Goal: Task Accomplishment & Management: Manage account settings

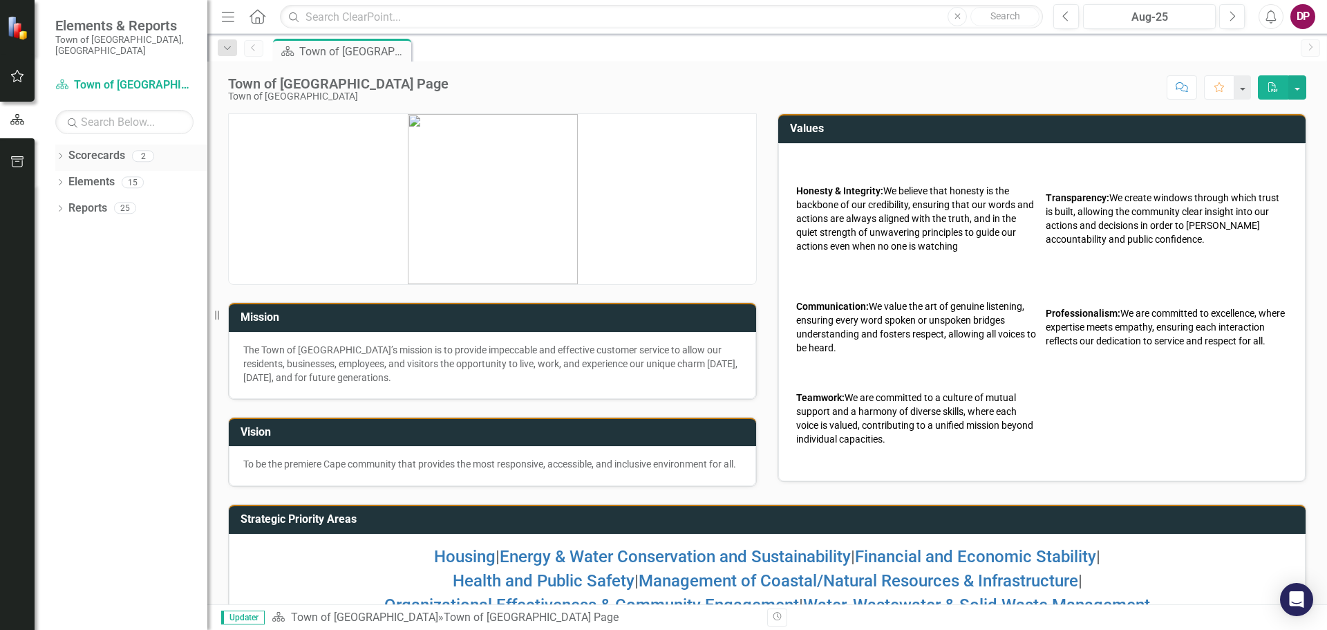
click at [61, 153] on icon at bounding box center [60, 156] width 3 height 6
click at [95, 174] on link "Town of [GEOGRAPHIC_DATA]" at bounding box center [141, 182] width 131 height 16
click at [61, 206] on icon "Dropdown" at bounding box center [60, 210] width 10 height 8
click at [105, 254] on link "KPI KPIs" at bounding box center [95, 261] width 41 height 16
click at [68, 258] on icon "Dropdown" at bounding box center [67, 262] width 10 height 8
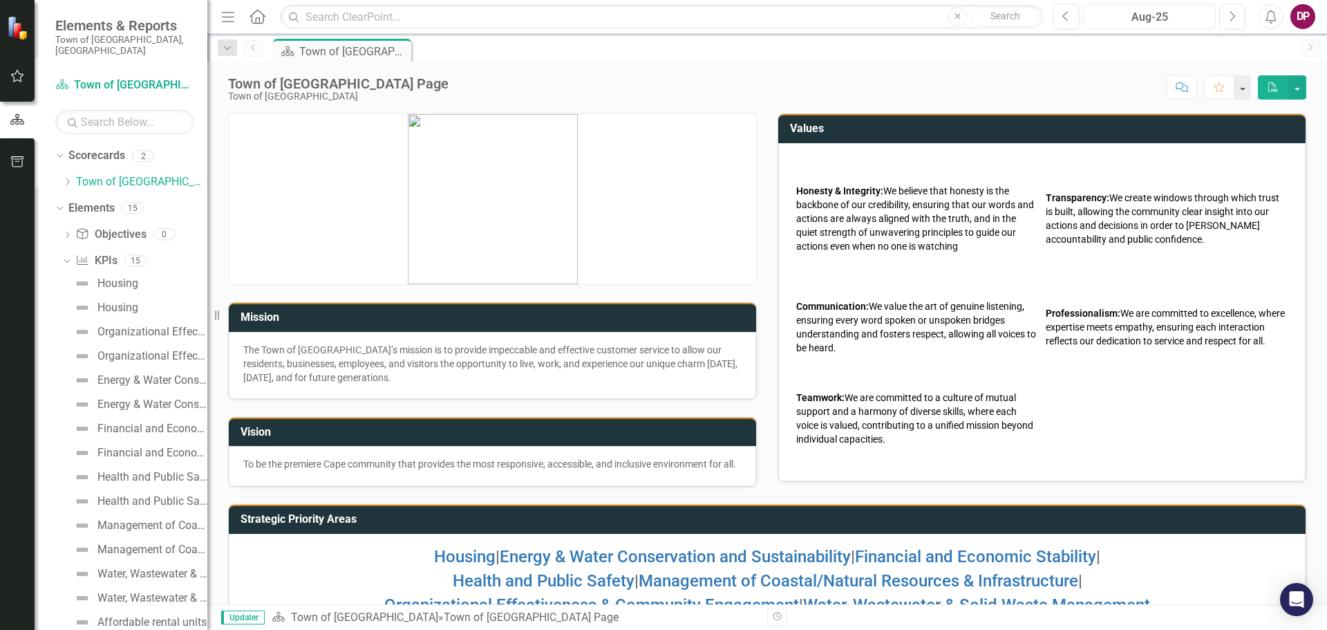
click at [1140, 14] on div "Aug-25" at bounding box center [1149, 17] width 123 height 17
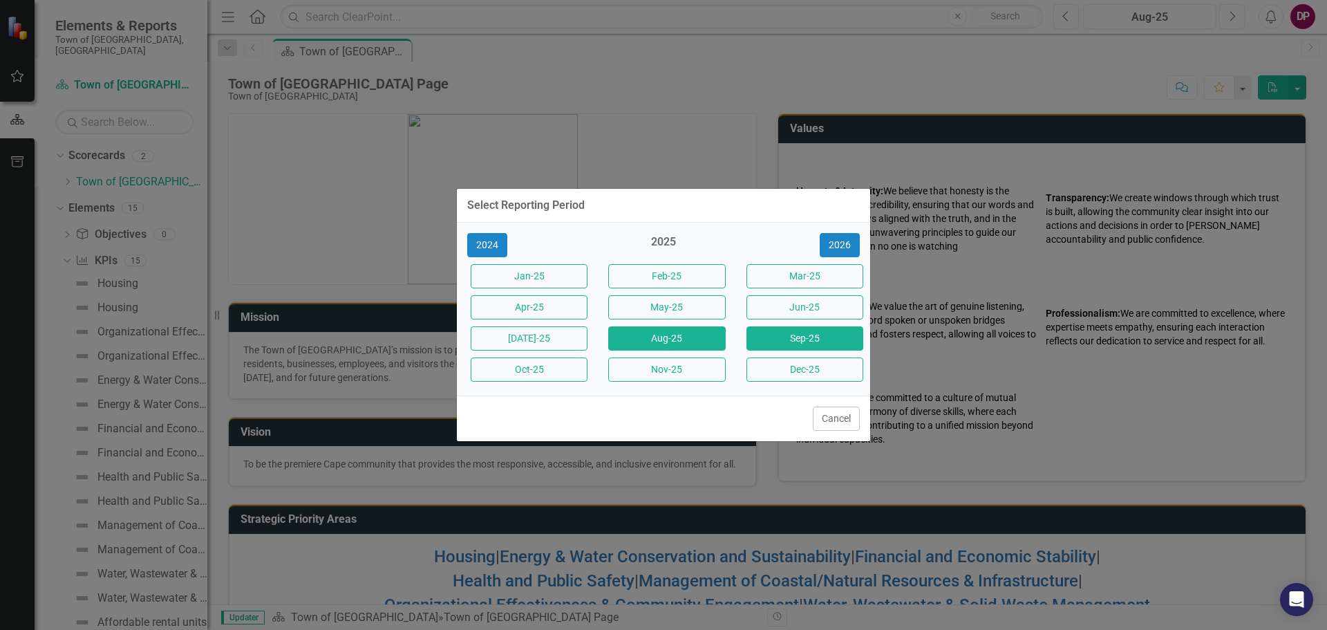
click at [778, 337] on button "Sep-25" at bounding box center [804, 338] width 117 height 24
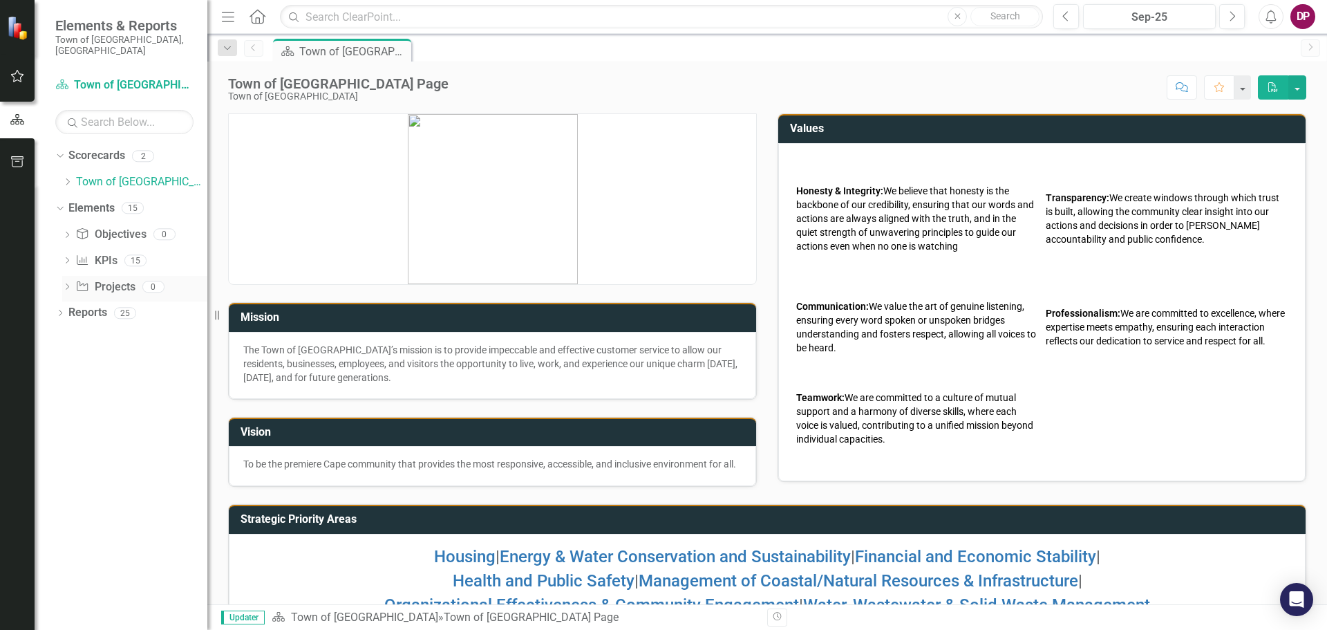
click at [67, 284] on icon "Dropdown" at bounding box center [67, 288] width 10 height 8
click at [68, 258] on icon "Dropdown" at bounding box center [67, 262] width 10 height 8
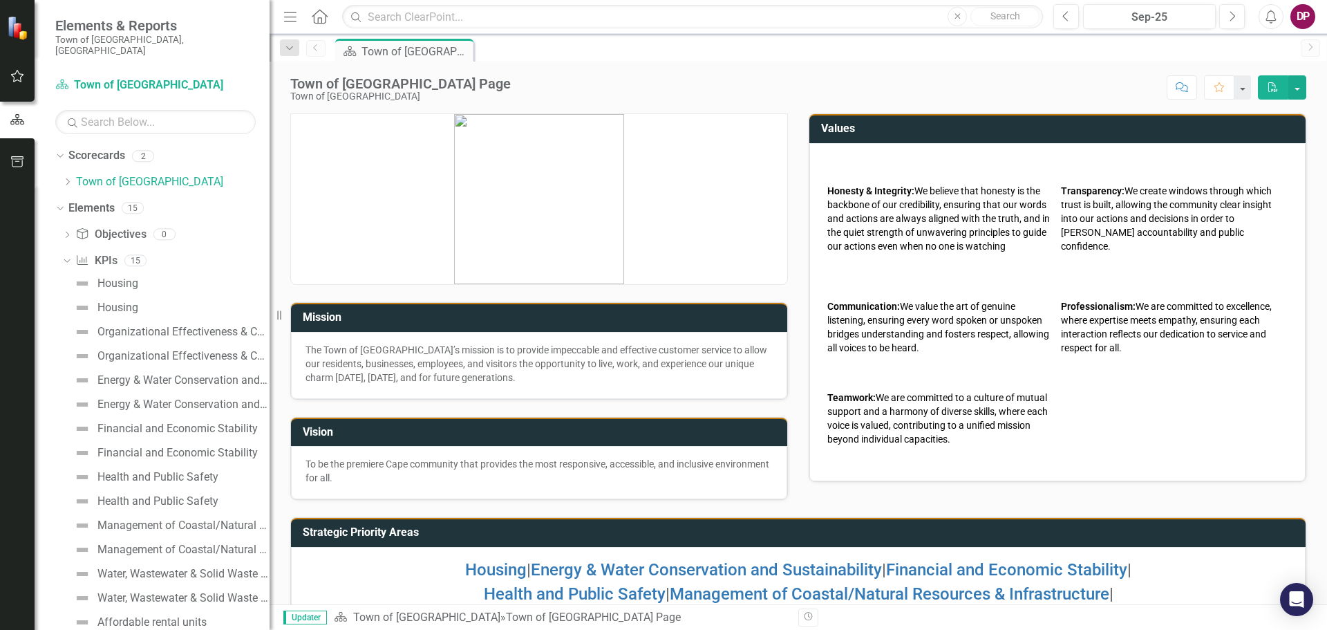
drag, startPoint x: 209, startPoint y: 271, endPoint x: 270, endPoint y: 274, distance: 60.2
click at [270, 274] on div "Resize" at bounding box center [275, 315] width 11 height 630
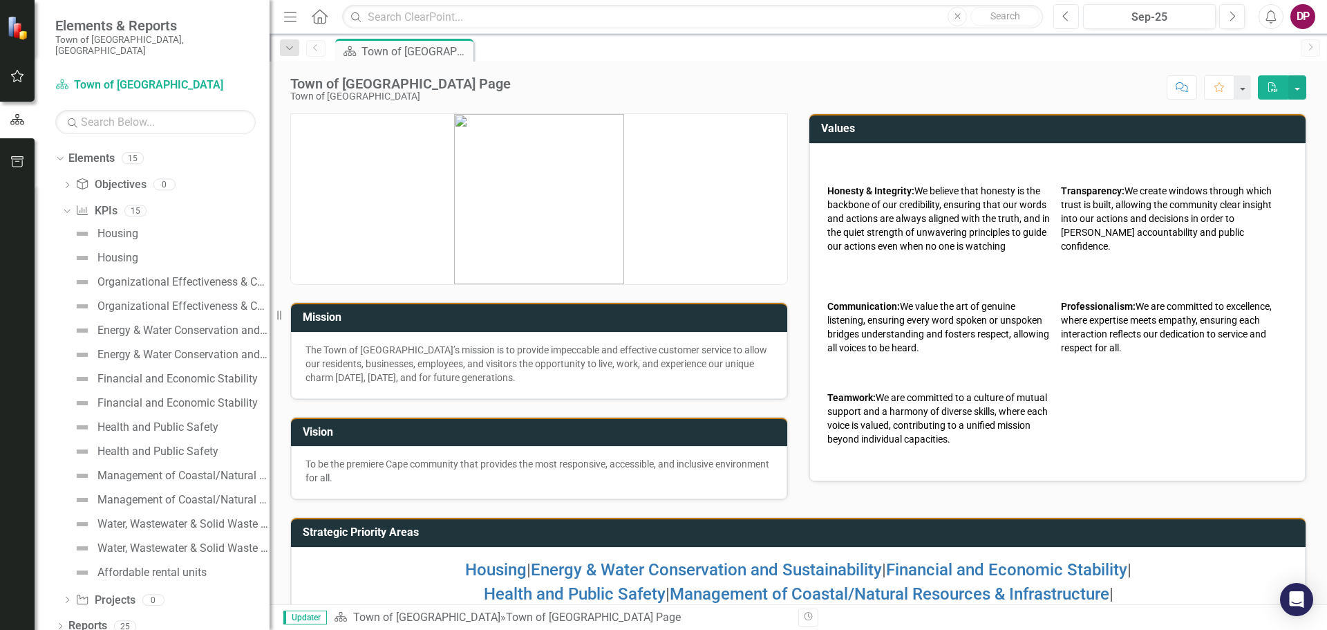
click at [1064, 15] on icon "button" at bounding box center [1066, 16] width 6 height 10
click at [832, 257] on td "Honesty & Integrity: We believe that honesty is the backbone of our credibility…" at bounding box center [941, 218] width 234 height 129
click at [12, 77] on icon "button" at bounding box center [17, 76] width 13 height 12
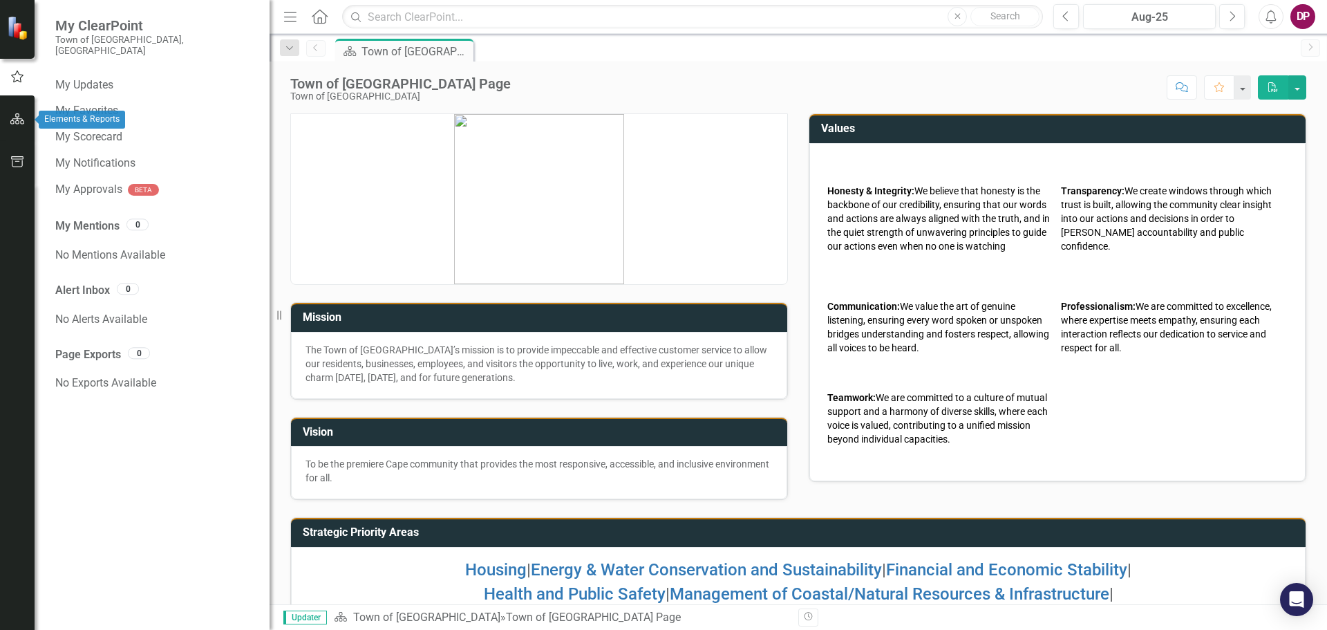
click at [13, 108] on button "button" at bounding box center [17, 119] width 31 height 29
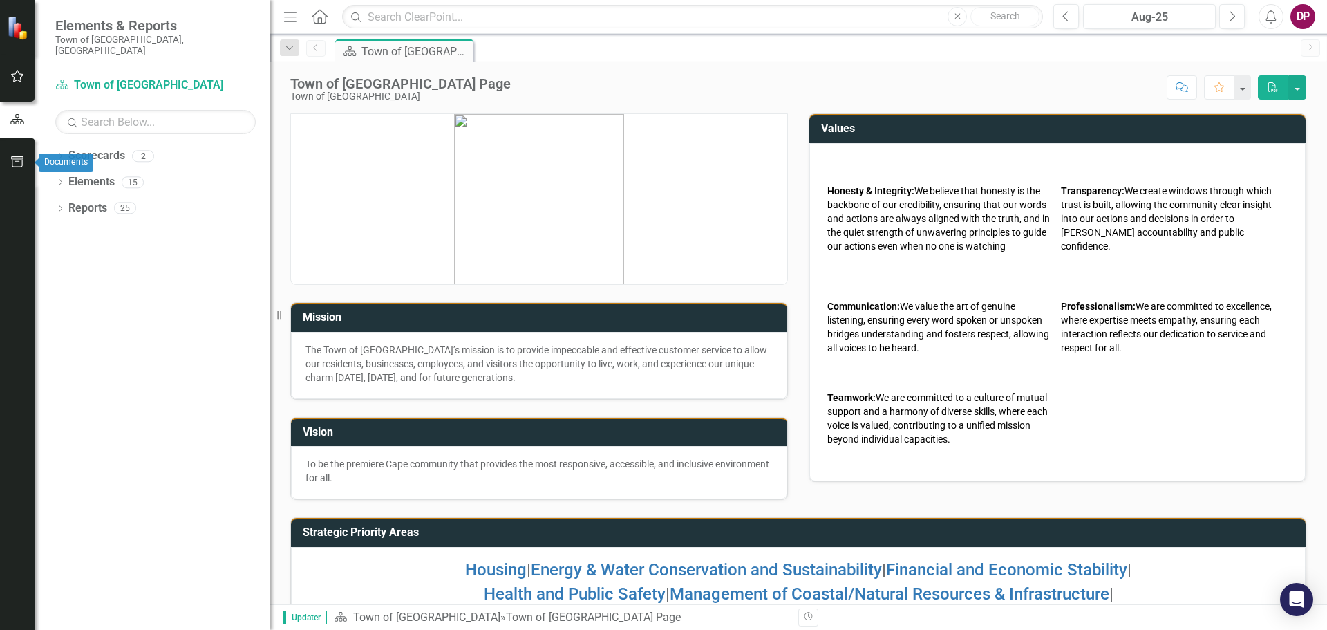
click at [16, 158] on icon "button" at bounding box center [17, 161] width 15 height 11
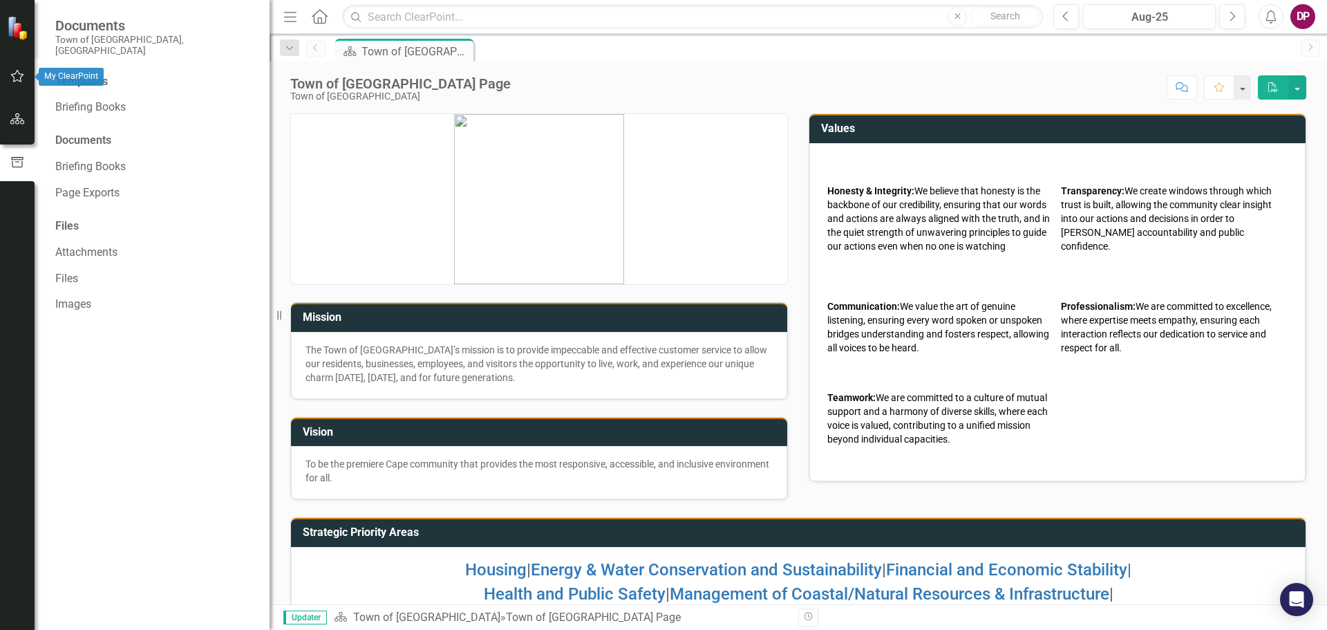
click at [12, 71] on icon "button" at bounding box center [17, 76] width 15 height 11
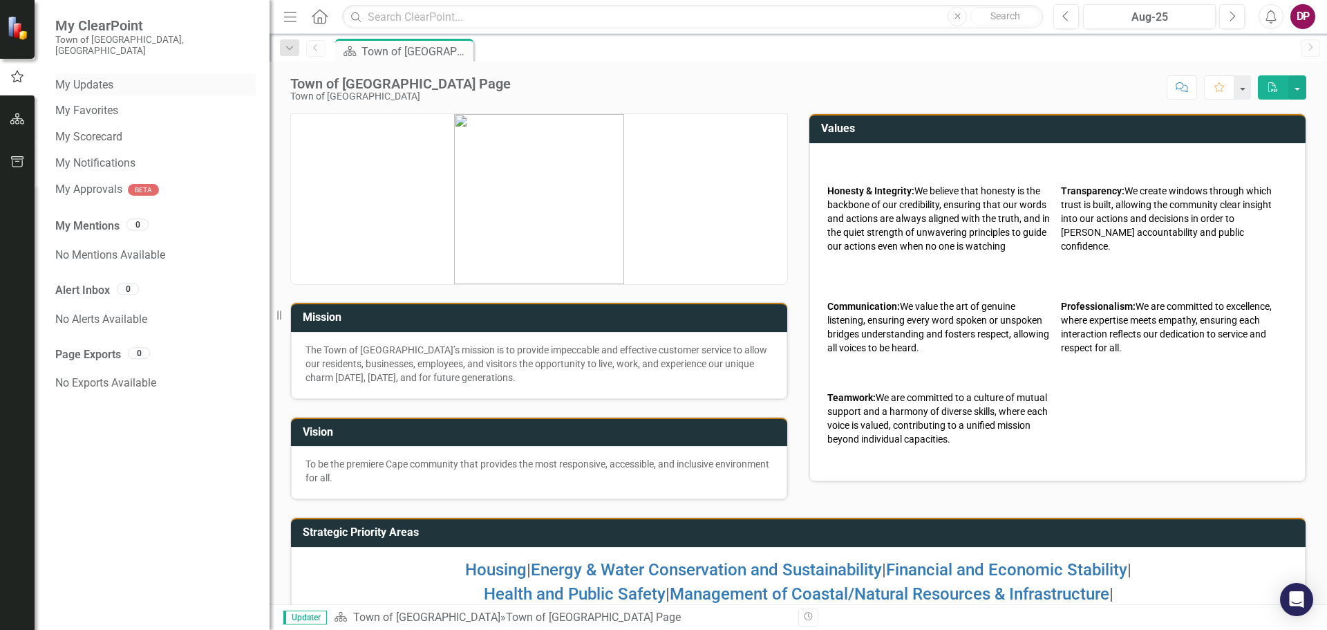
click at [79, 77] on link "My Updates" at bounding box center [155, 85] width 200 height 16
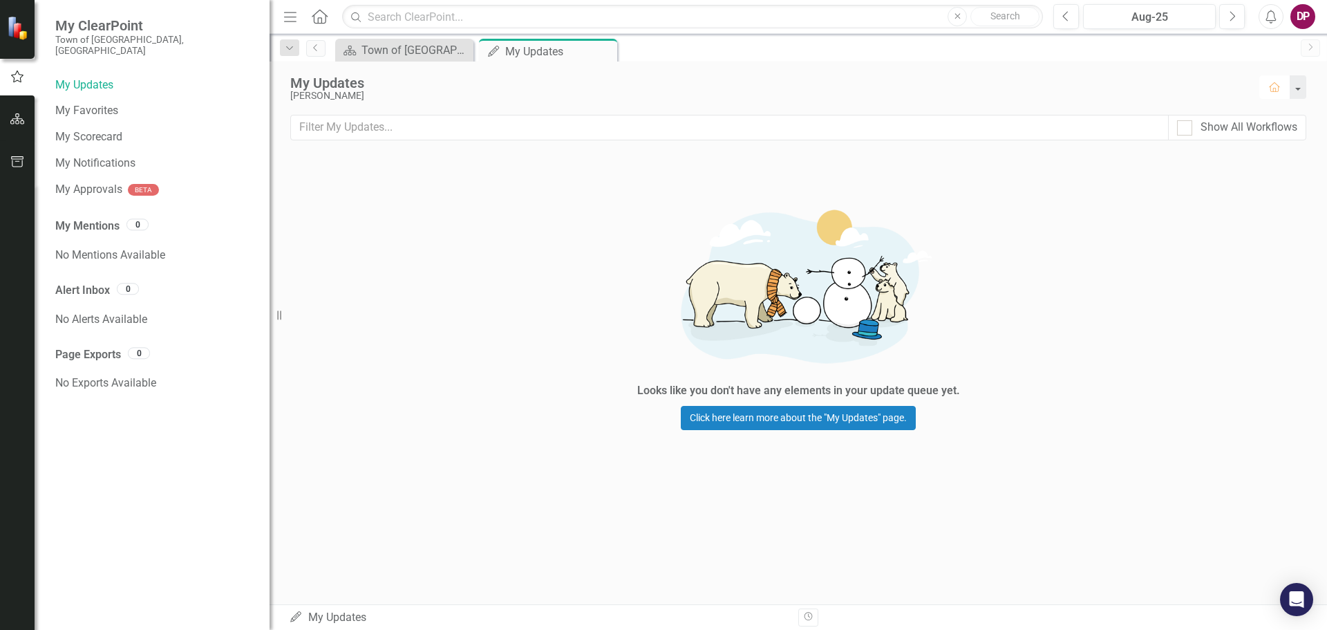
click at [1270, 91] on icon "Home" at bounding box center [1274, 87] width 12 height 10
click at [87, 103] on link "My Favorites" at bounding box center [155, 111] width 200 height 16
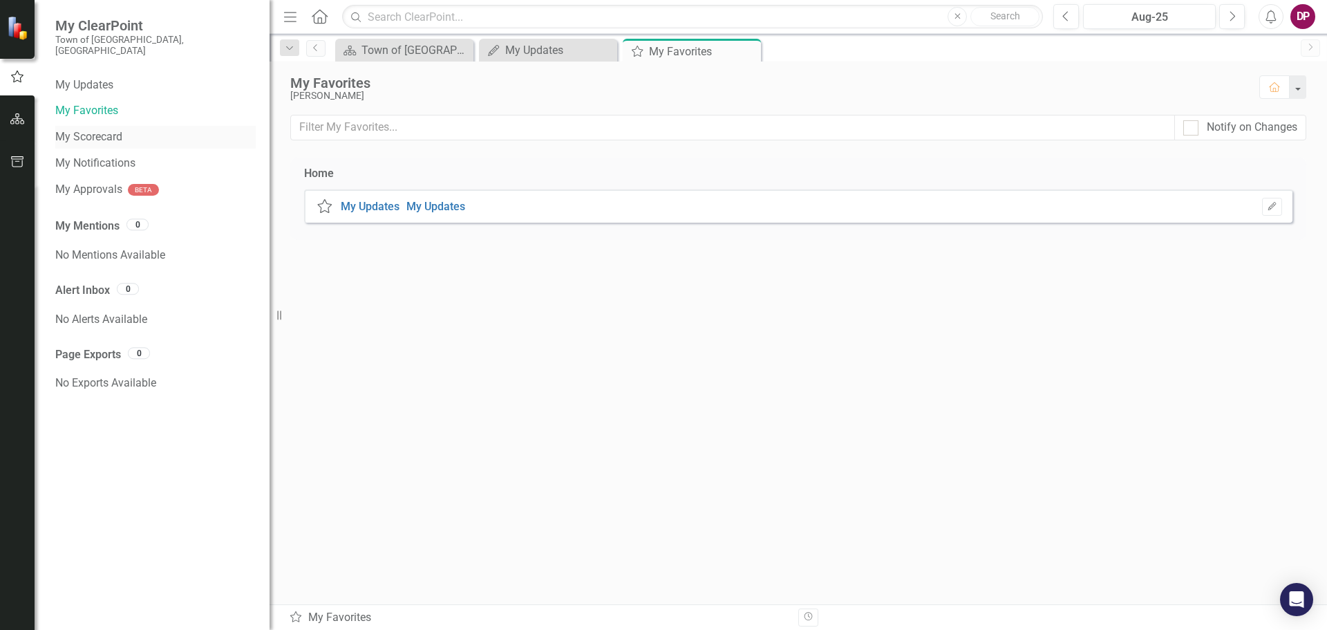
click at [117, 129] on link "My Scorecard" at bounding box center [155, 137] width 200 height 16
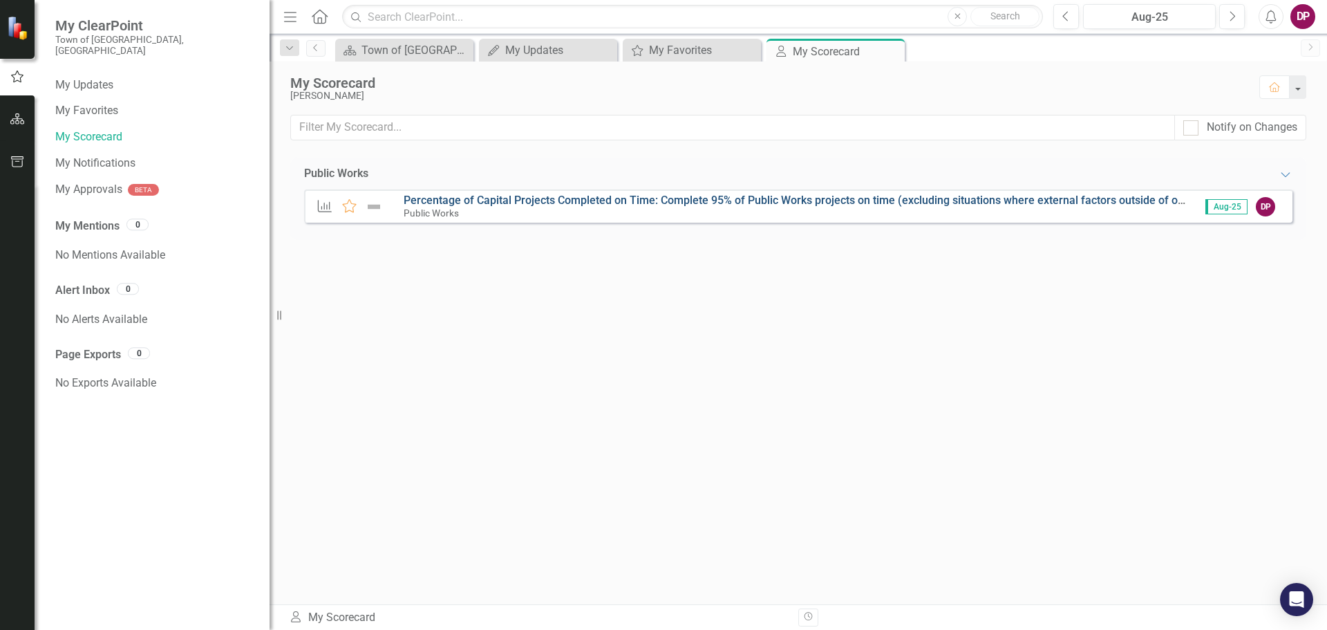
click at [571, 198] on link "Percentage of Capital Projects Completed on Time: Complete 95% of Public Works …" at bounding box center [873, 200] width 939 height 13
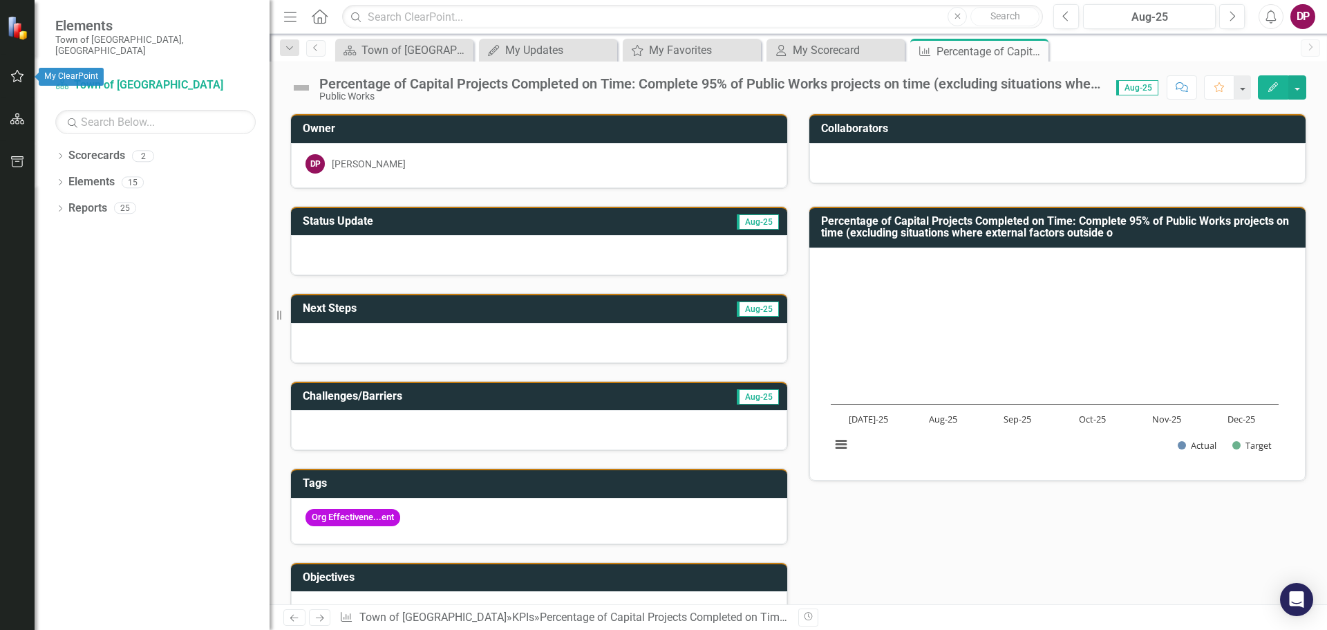
click at [16, 77] on icon "button" at bounding box center [17, 76] width 15 height 11
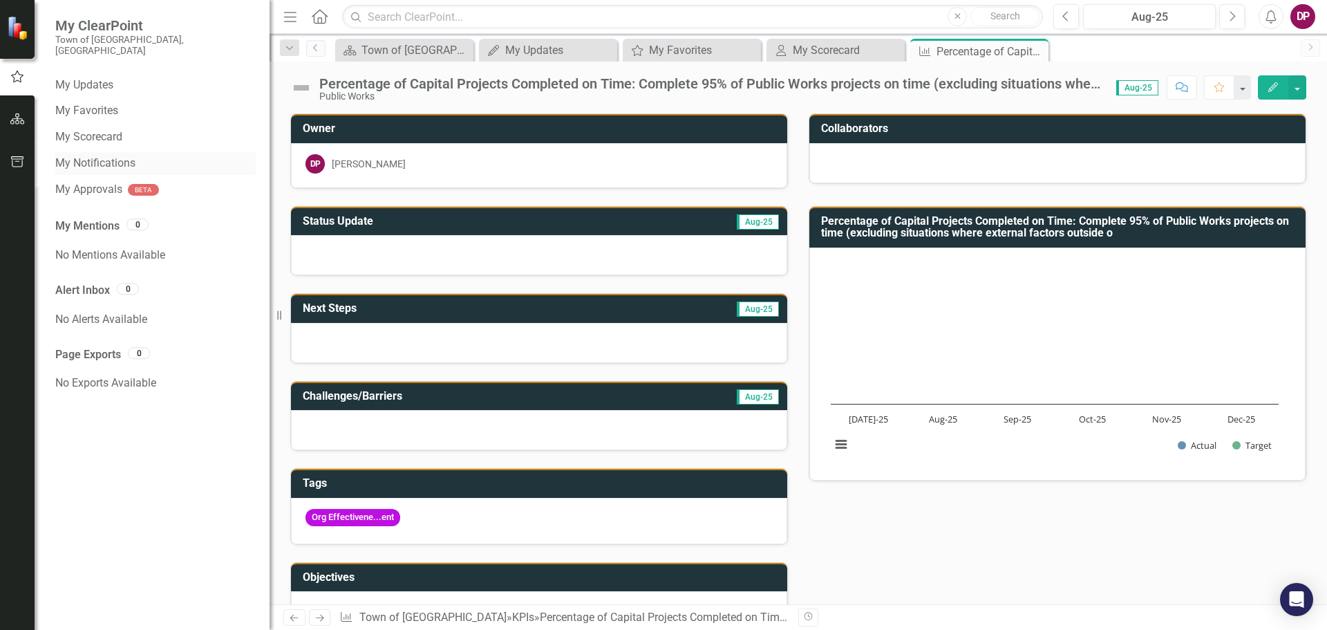
click at [77, 156] on link "My Notifications" at bounding box center [155, 164] width 200 height 16
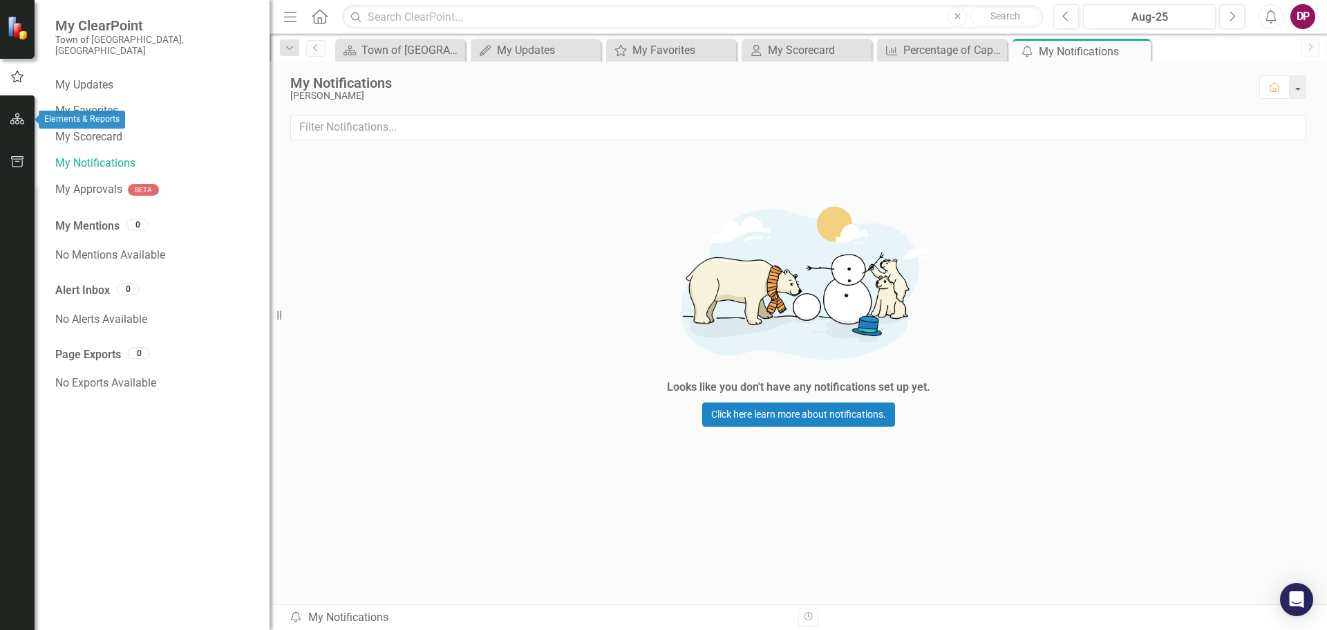
click at [14, 118] on icon "button" at bounding box center [17, 118] width 15 height 11
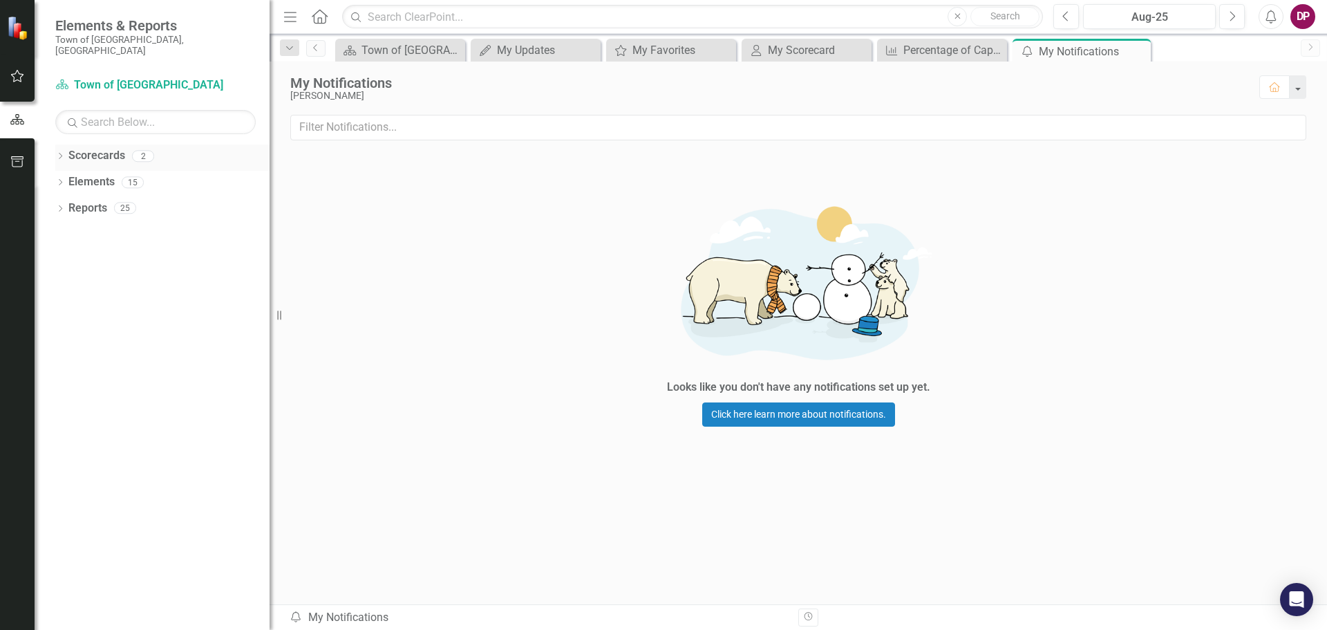
click at [57, 153] on icon "Dropdown" at bounding box center [60, 157] width 10 height 8
click at [66, 178] on icon "Dropdown" at bounding box center [67, 182] width 10 height 8
click at [95, 200] on link "Public Works" at bounding box center [180, 208] width 180 height 16
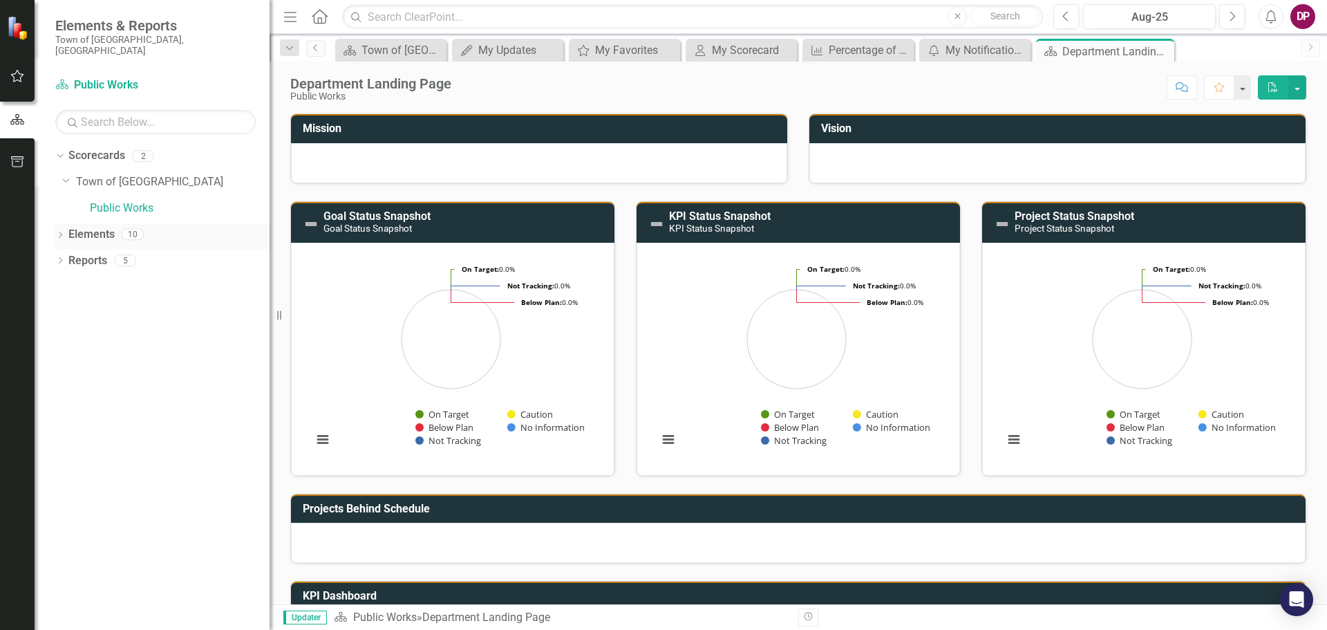
click at [60, 232] on icon "Dropdown" at bounding box center [60, 236] width 10 height 8
click at [66, 284] on icon "Dropdown" at bounding box center [67, 288] width 10 height 8
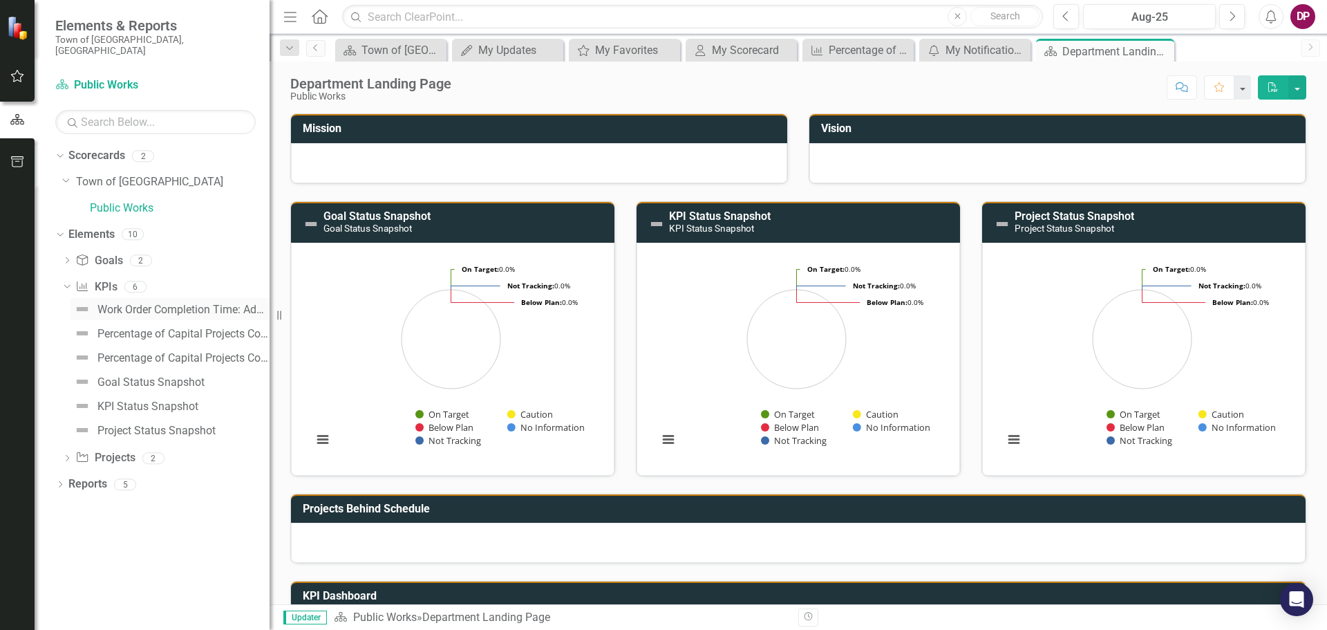
click at [126, 303] on div "Work Order Completion Time: Address 85% of all non-emergency work orders within…" at bounding box center [183, 309] width 172 height 12
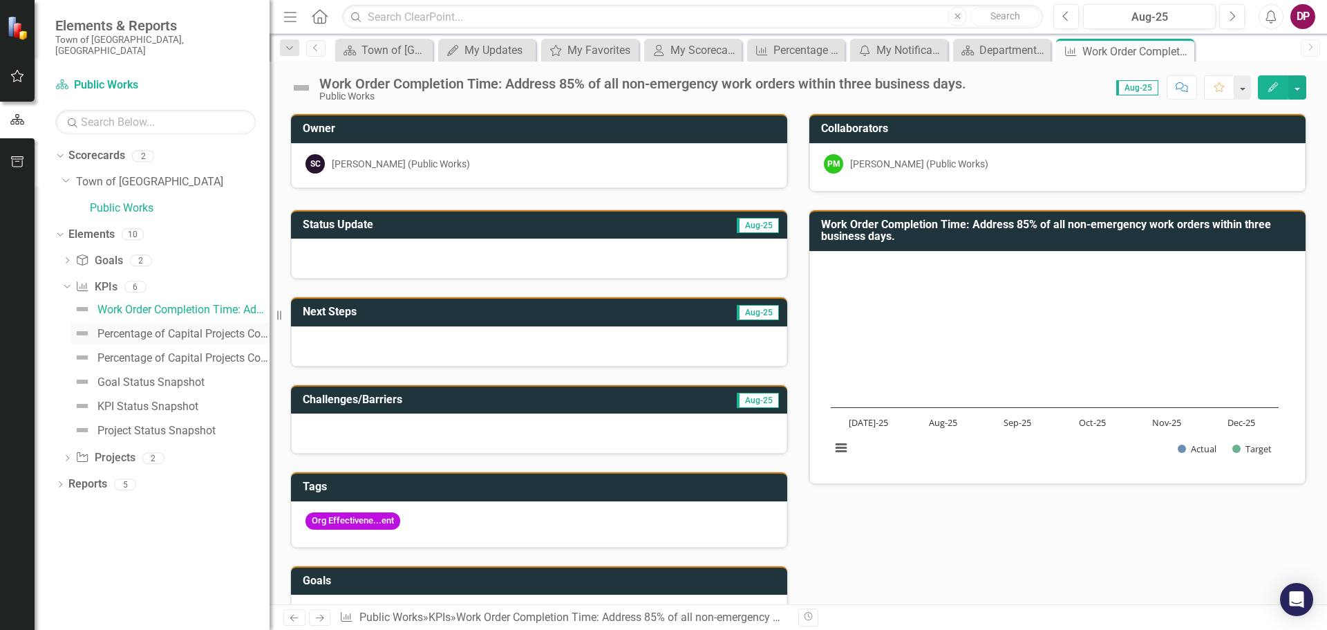
click at [126, 328] on div "Percentage of Capital Projects Completed on Time: Complete 95% of Public Works …" at bounding box center [183, 334] width 172 height 12
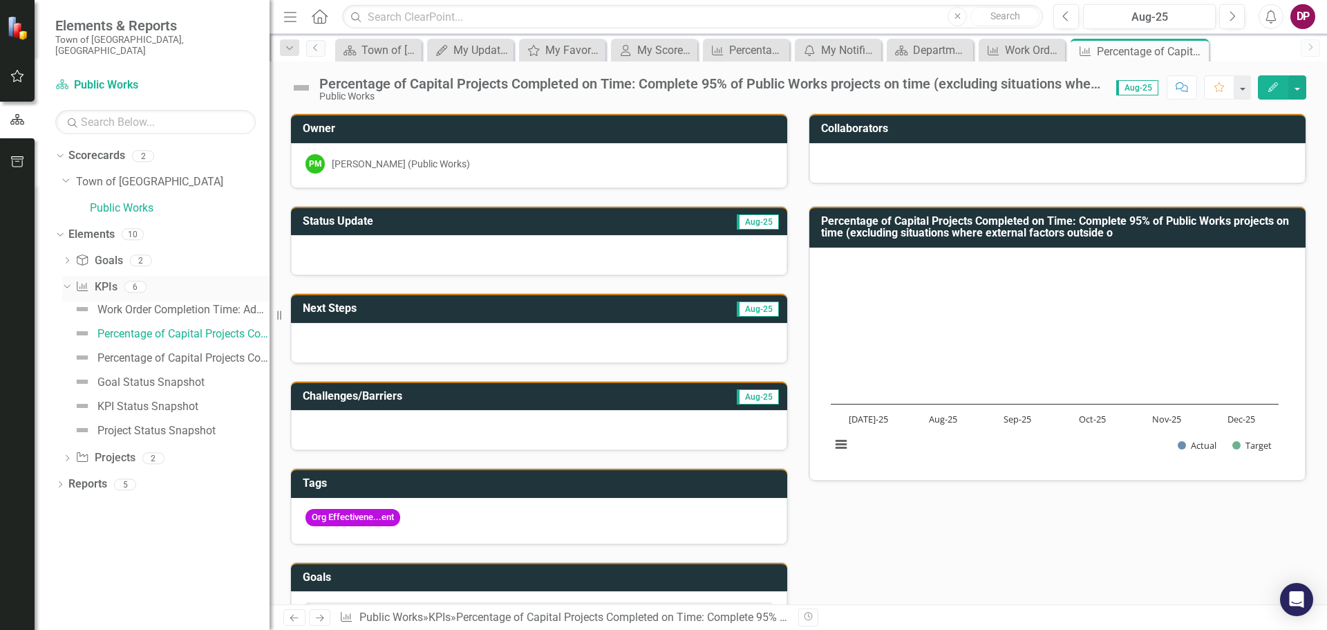
click at [68, 285] on div "Dropdown" at bounding box center [67, 288] width 10 height 7
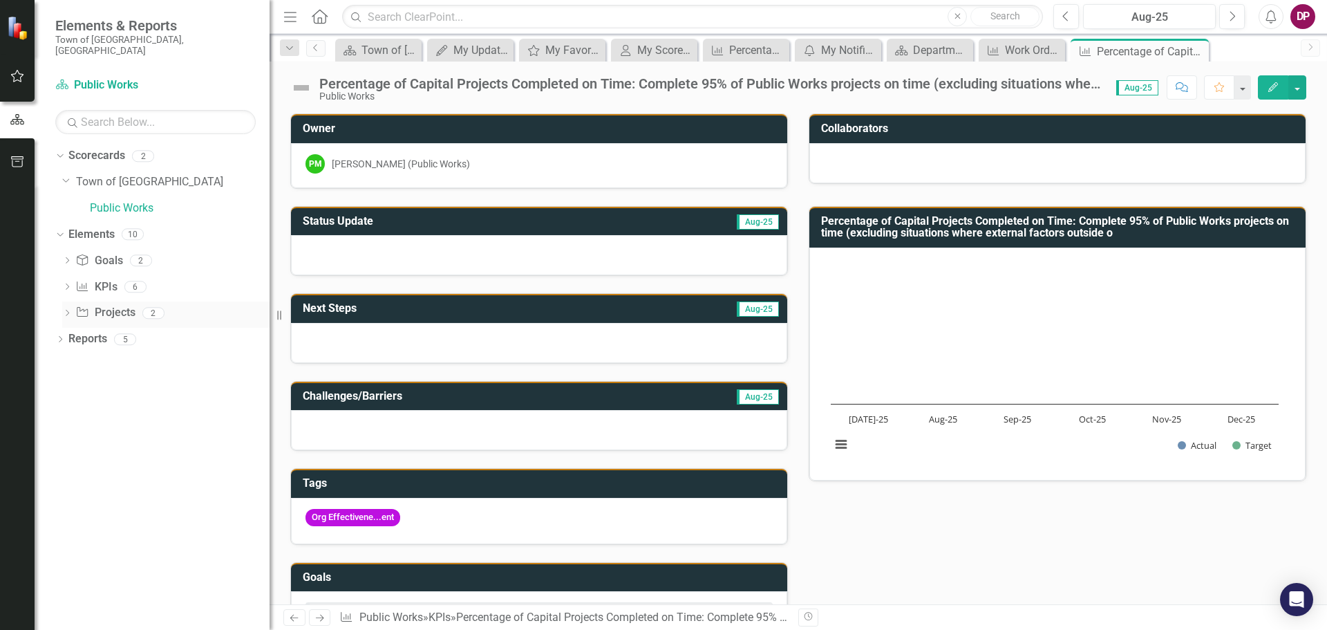
click at [67, 310] on icon "Dropdown" at bounding box center [67, 314] width 10 height 8
click at [132, 329] on div "Implement the Brightly work order management platform." at bounding box center [191, 335] width 157 height 12
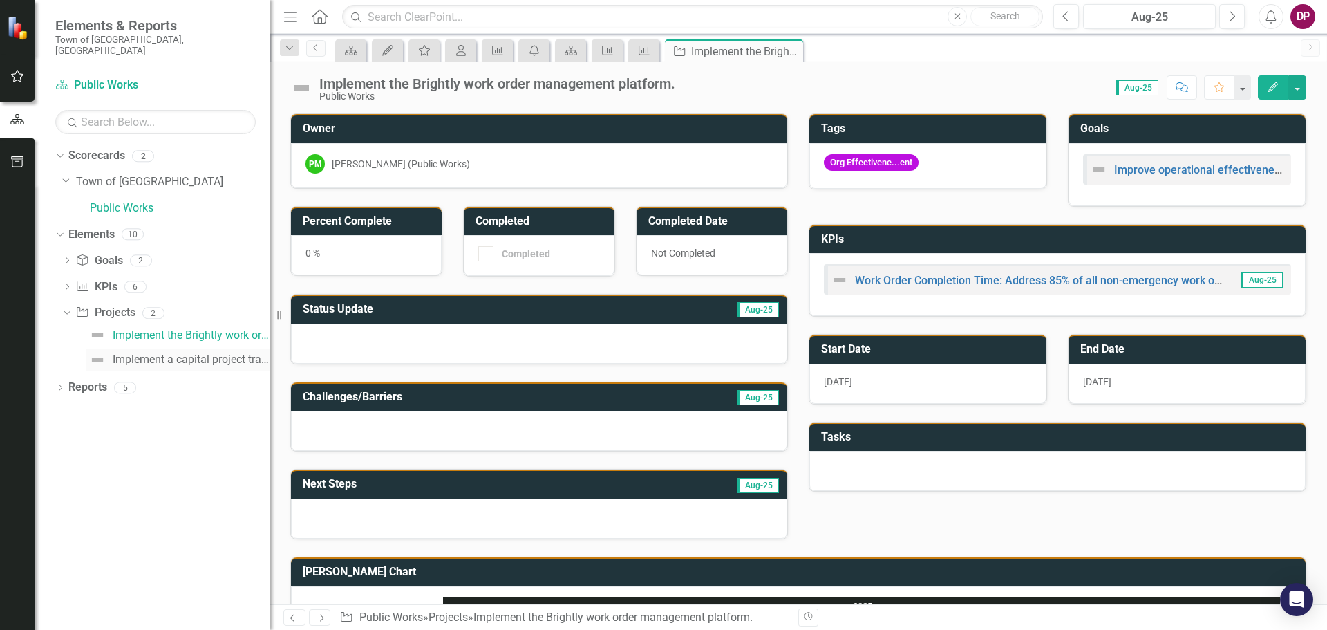
click at [182, 353] on div "Implement a capital project tracker platform to better monitor the status of pr…" at bounding box center [191, 359] width 157 height 12
click at [58, 385] on icon "Dropdown" at bounding box center [60, 389] width 10 height 8
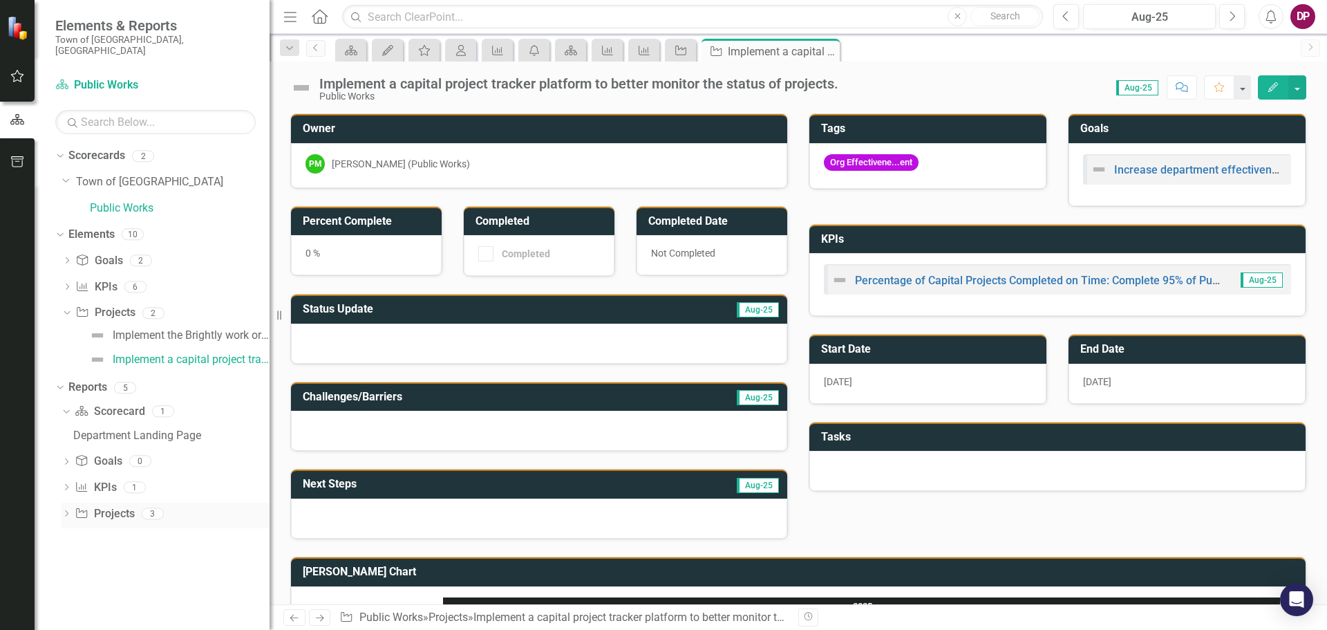
click at [71, 503] on div "Dropdown Project Projects 3" at bounding box center [166, 515] width 208 height 26
click at [67, 511] on icon "Dropdown" at bounding box center [67, 515] width 10 height 8
click at [84, 508] on div "[PERSON_NAME] Chart" at bounding box center [171, 514] width 196 height 12
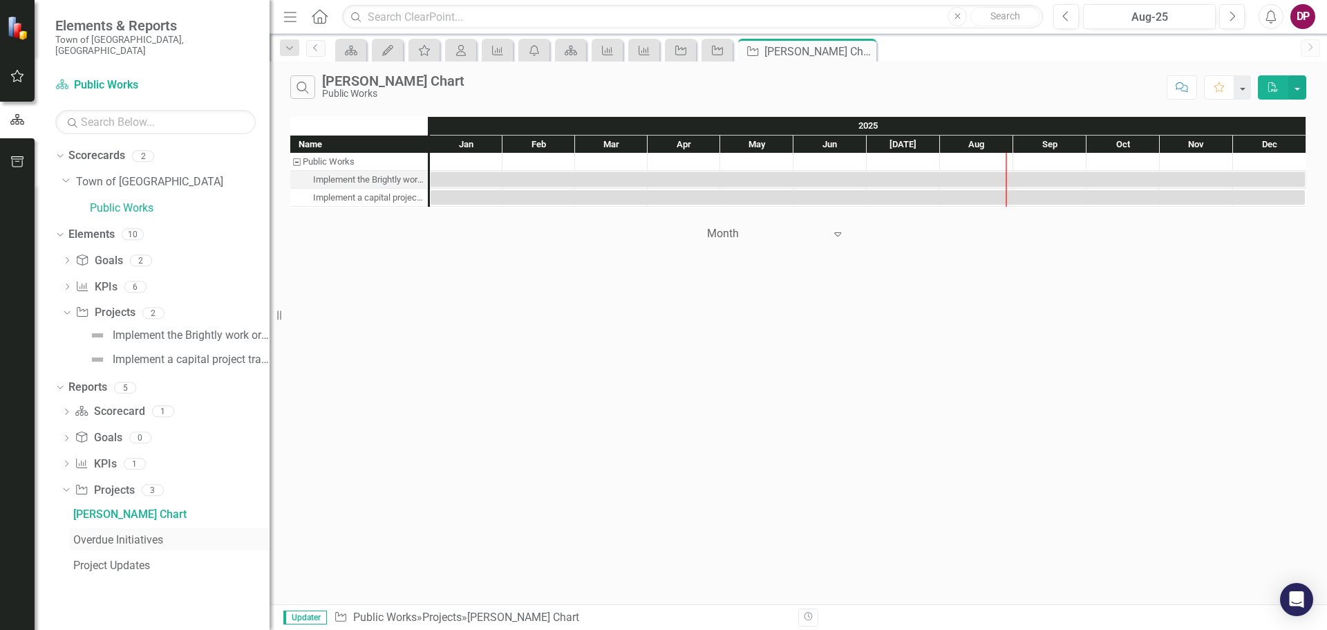
click at [82, 534] on div "Overdue Initiatives" at bounding box center [171, 540] width 196 height 12
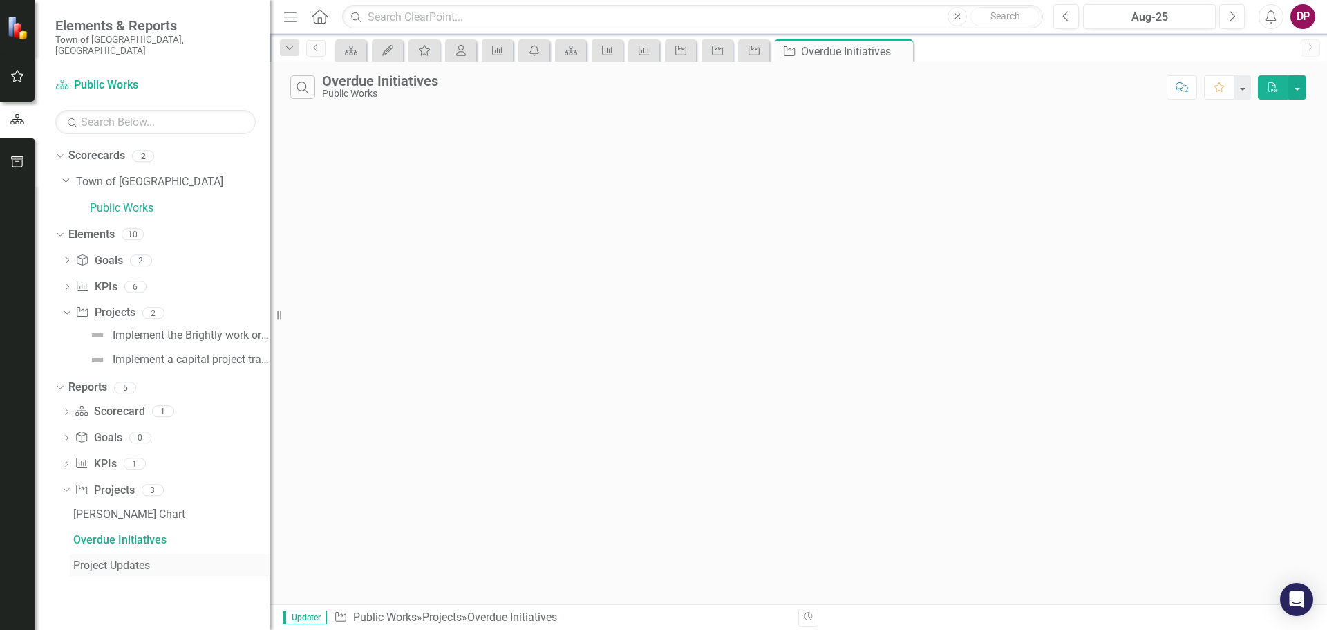
click at [112, 559] on div "Project Updates" at bounding box center [171, 565] width 196 height 12
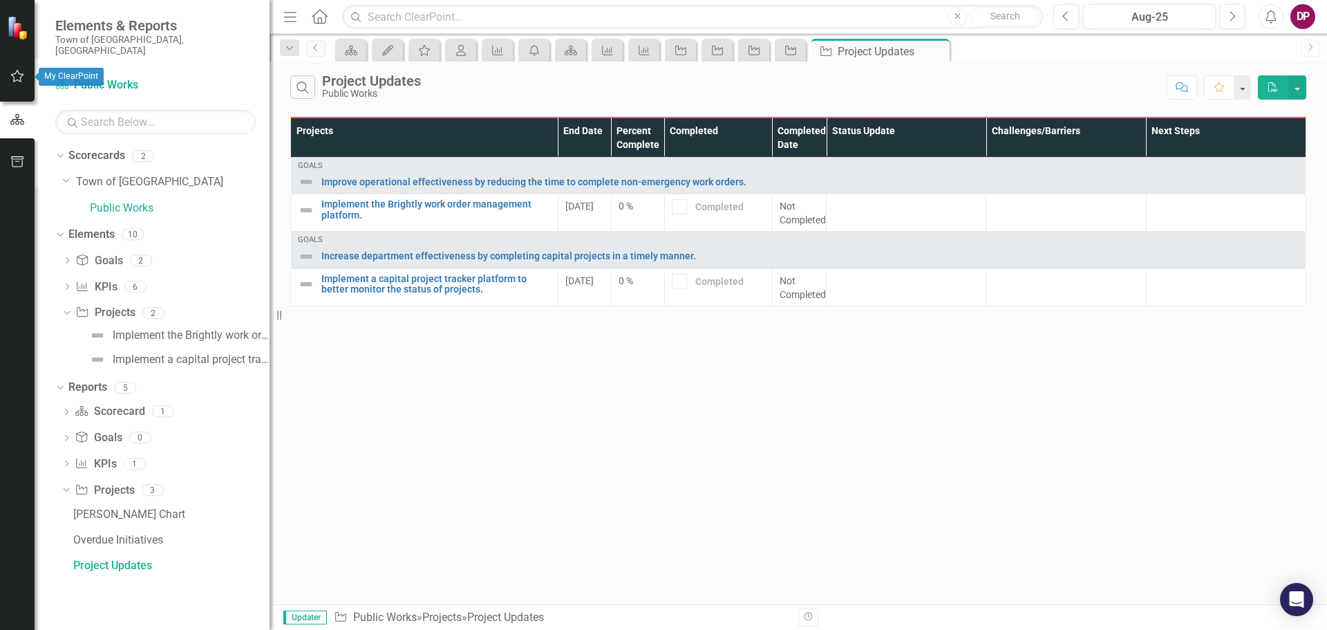
click at [12, 79] on icon "button" at bounding box center [17, 76] width 15 height 11
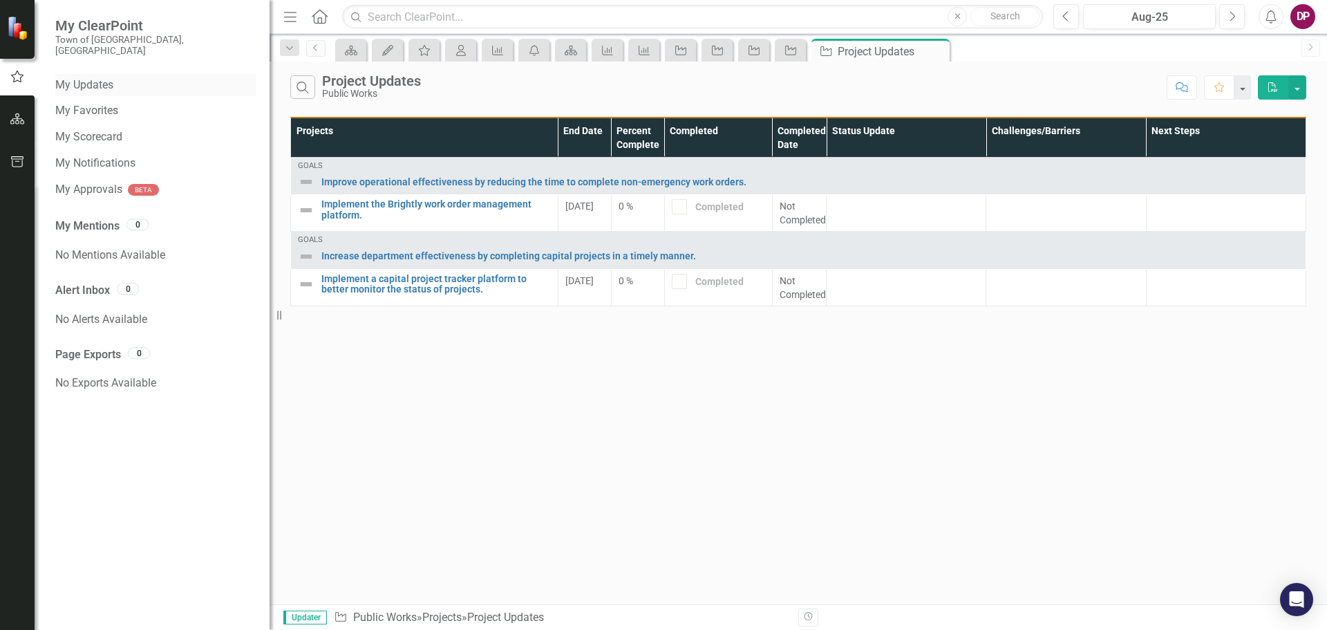
click at [108, 77] on link "My Updates" at bounding box center [155, 85] width 200 height 16
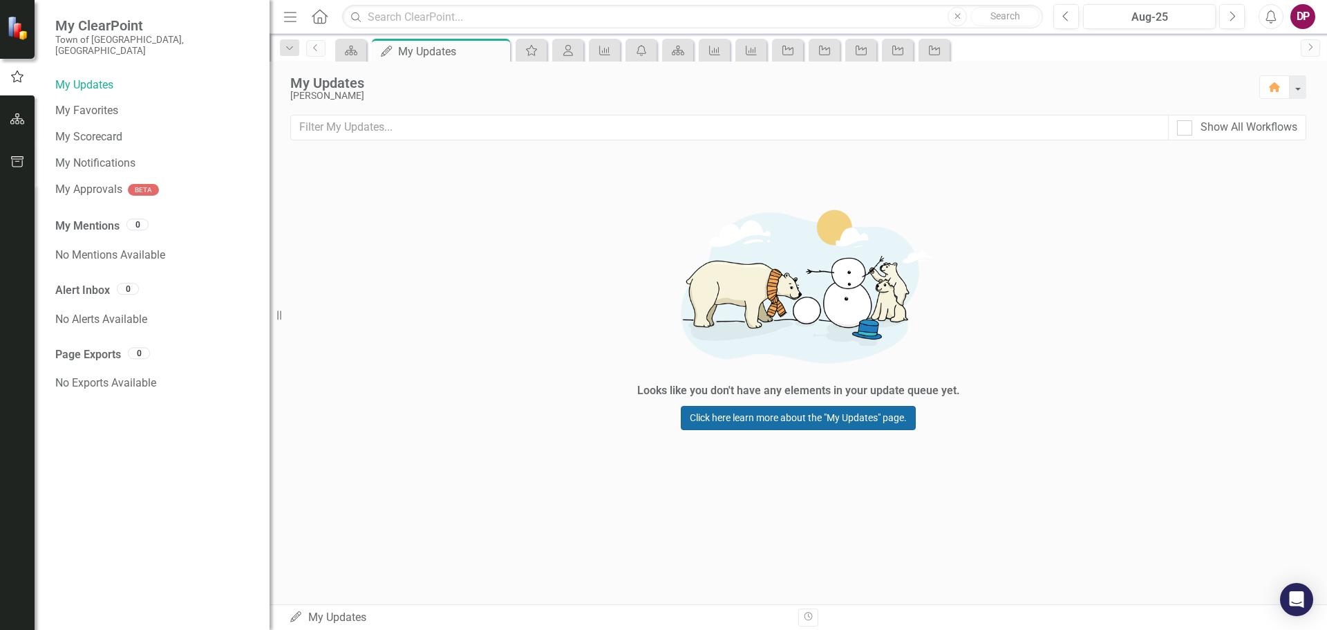
click at [902, 420] on link "Click here learn more about the "My Updates" page." at bounding box center [798, 418] width 235 height 24
click at [673, 245] on img at bounding box center [798, 285] width 415 height 189
click at [605, 109] on div "My Updates [PERSON_NAME] Home" at bounding box center [799, 88] width 1058 height 53
click at [1185, 125] on input "Show All Workflows" at bounding box center [1181, 124] width 9 height 9
checkbox input "true"
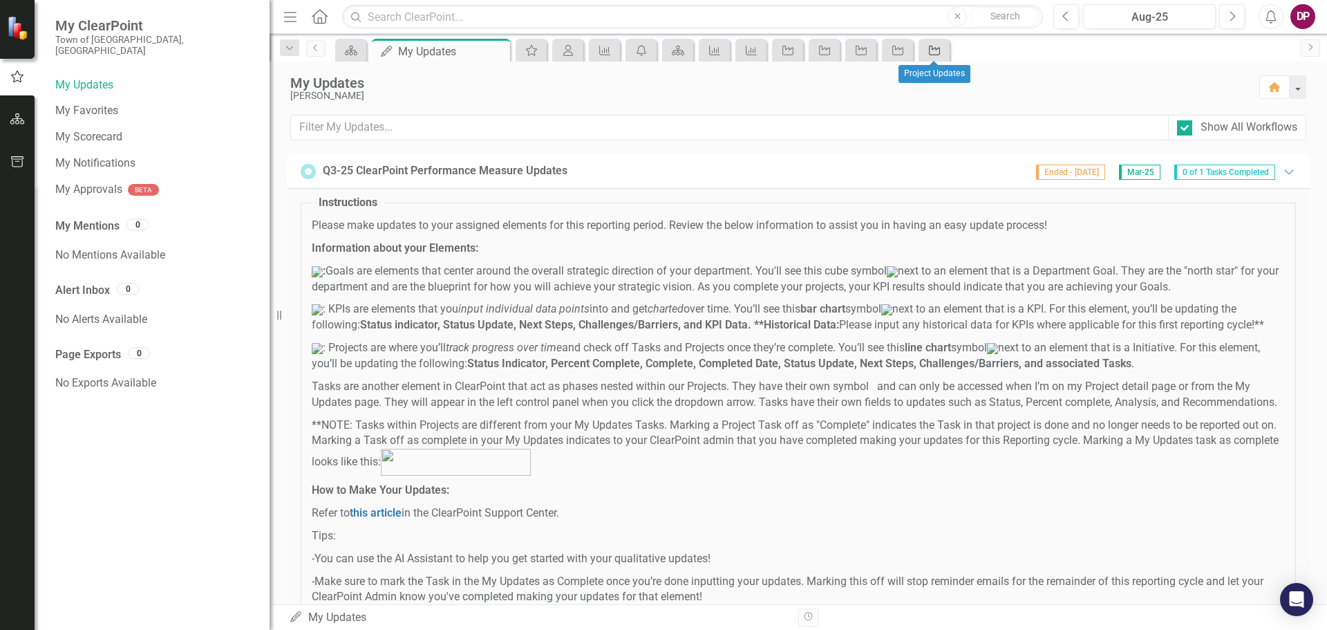
click at [936, 48] on icon at bounding box center [934, 51] width 11 height 10
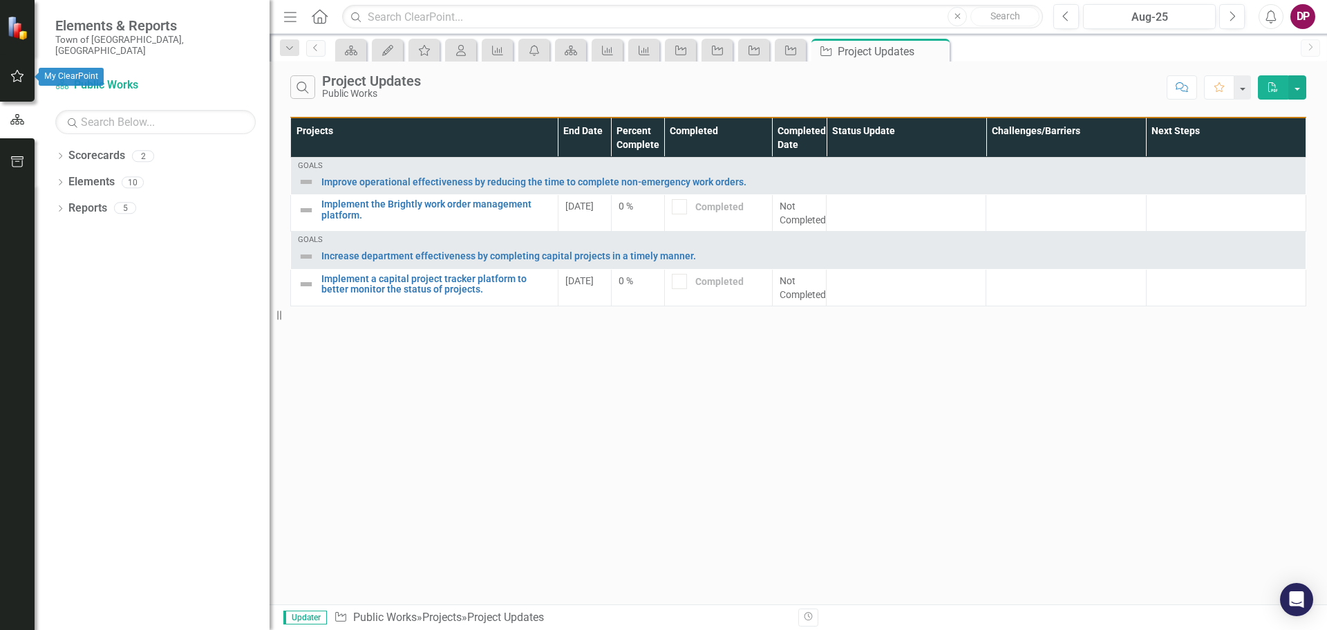
click at [18, 72] on icon "button" at bounding box center [17, 76] width 15 height 11
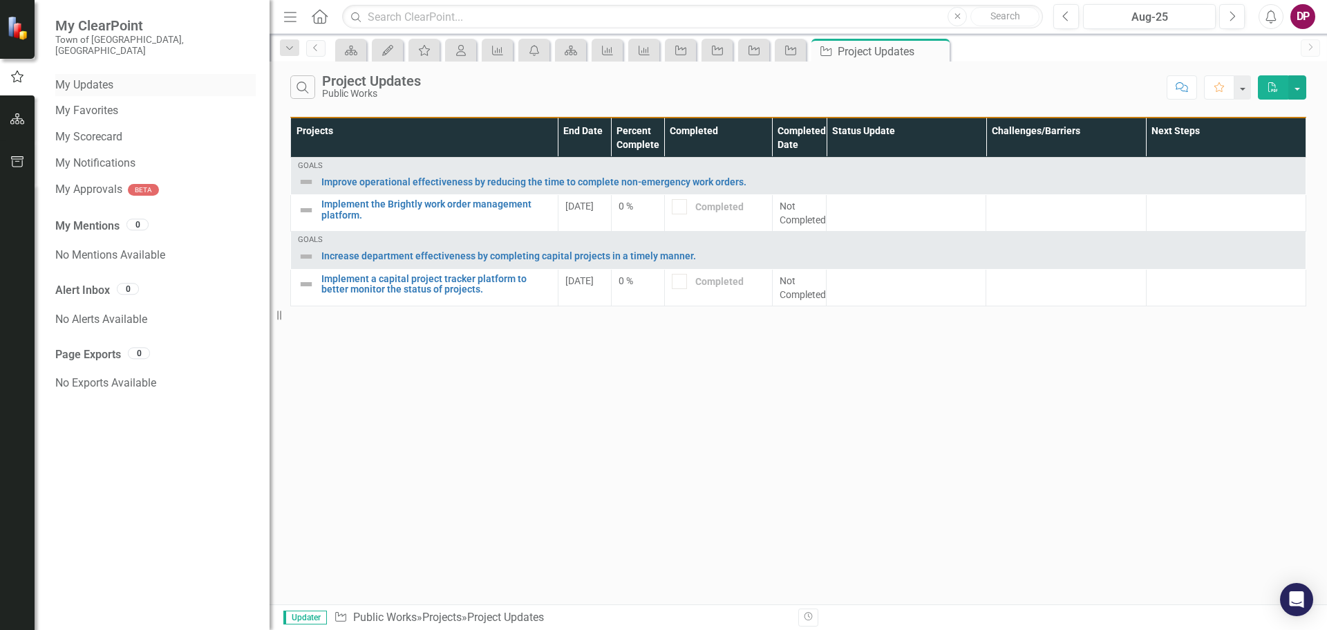
click at [100, 77] on link "My Updates" at bounding box center [155, 85] width 200 height 16
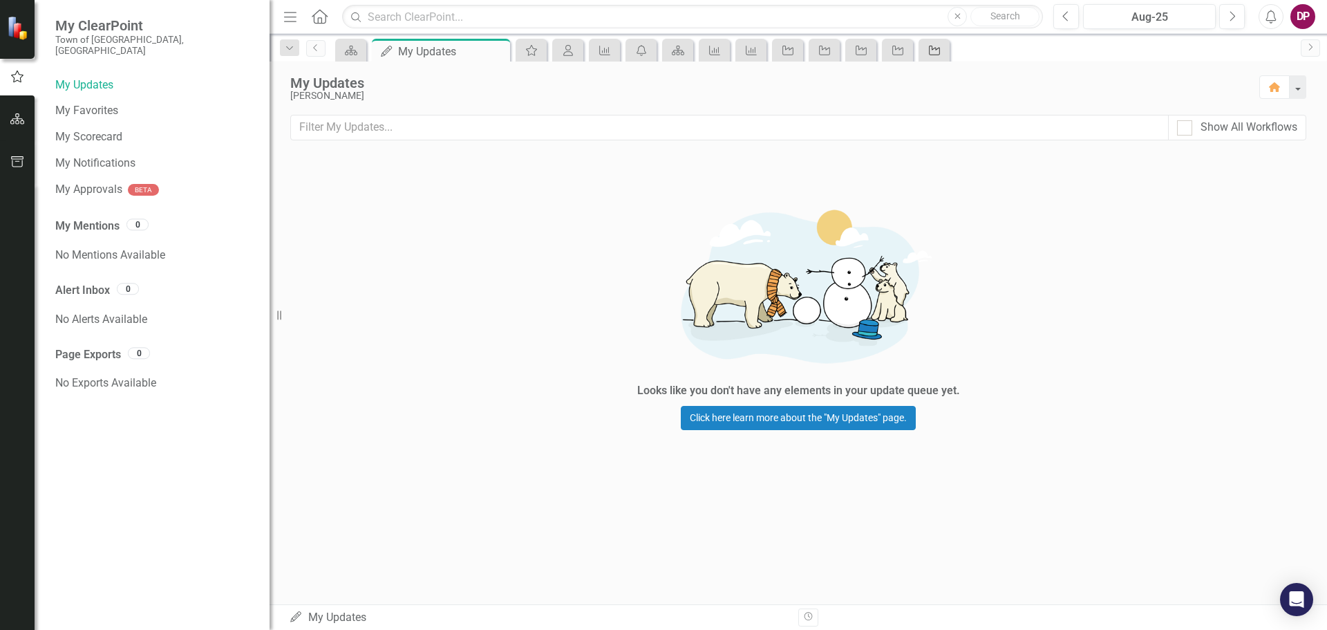
click at [937, 46] on icon "Project" at bounding box center [935, 50] width 14 height 11
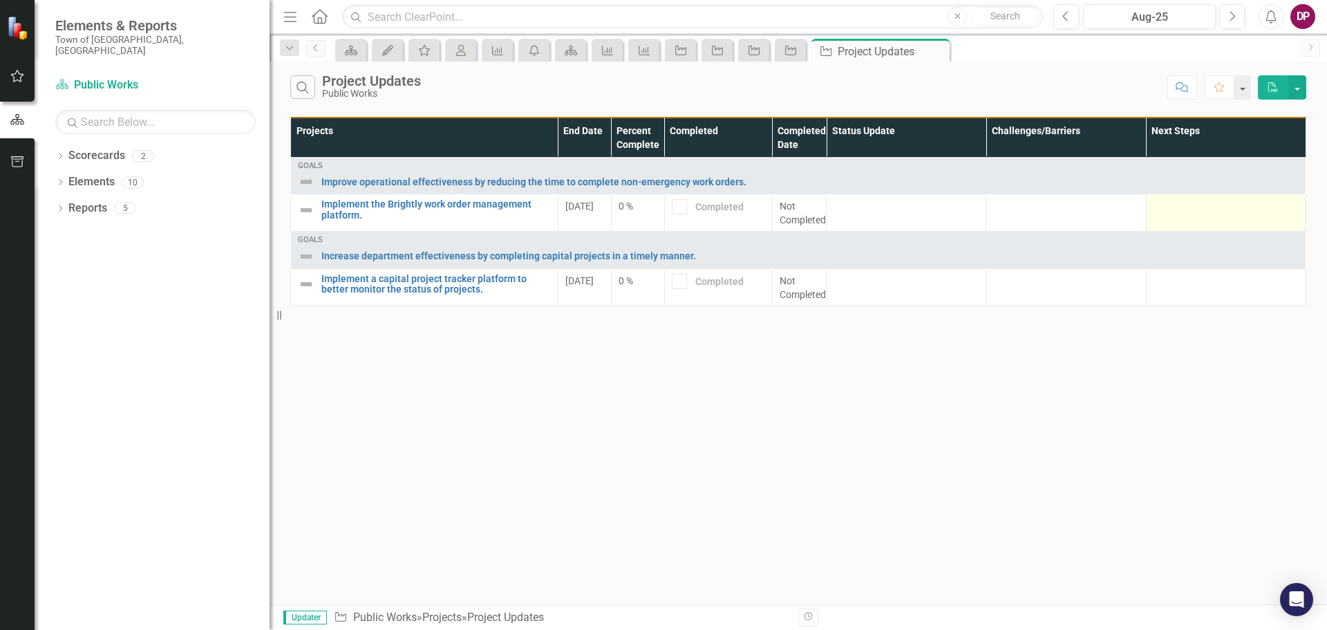
click at [1243, 221] on td at bounding box center [1226, 213] width 160 height 37
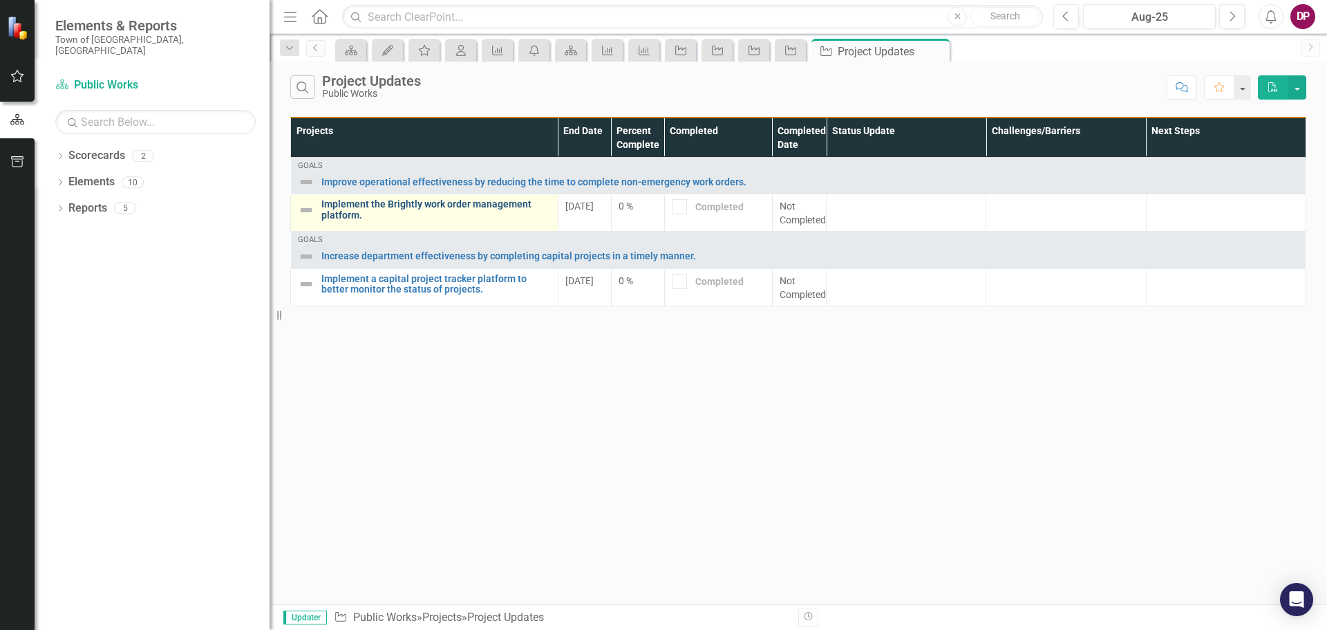
click at [428, 209] on link "Implement the Brightly work order management platform." at bounding box center [435, 209] width 229 height 21
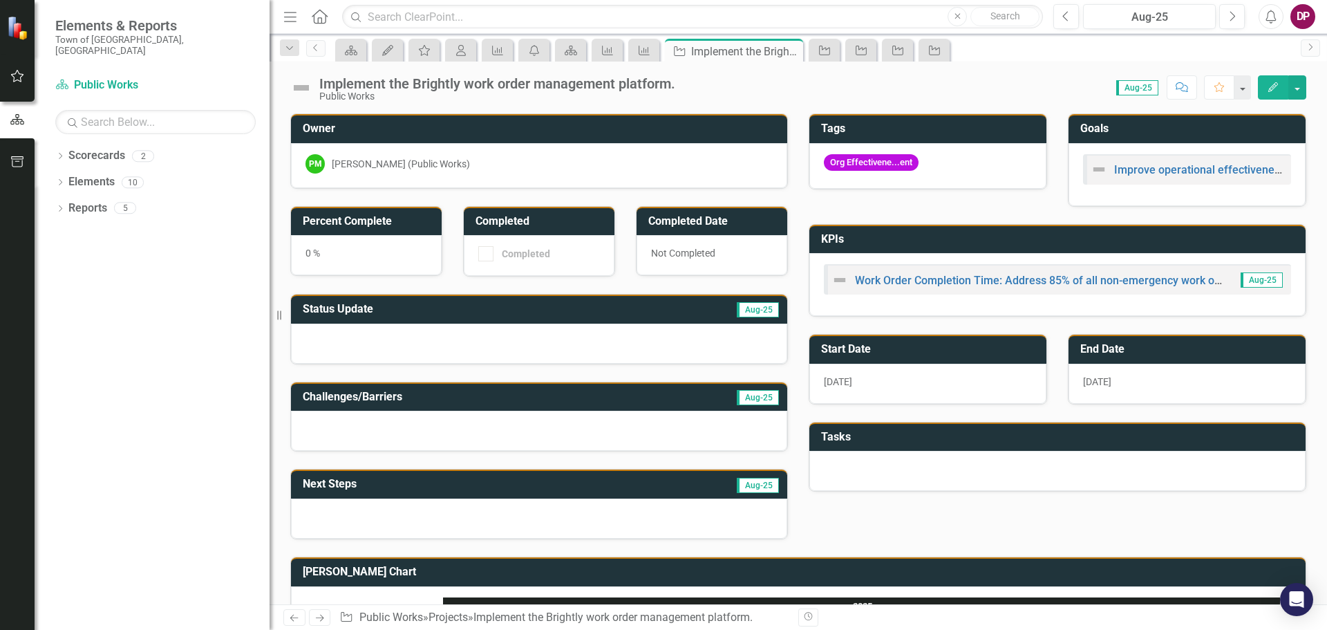
click at [1267, 81] on button "Edit" at bounding box center [1273, 87] width 30 height 24
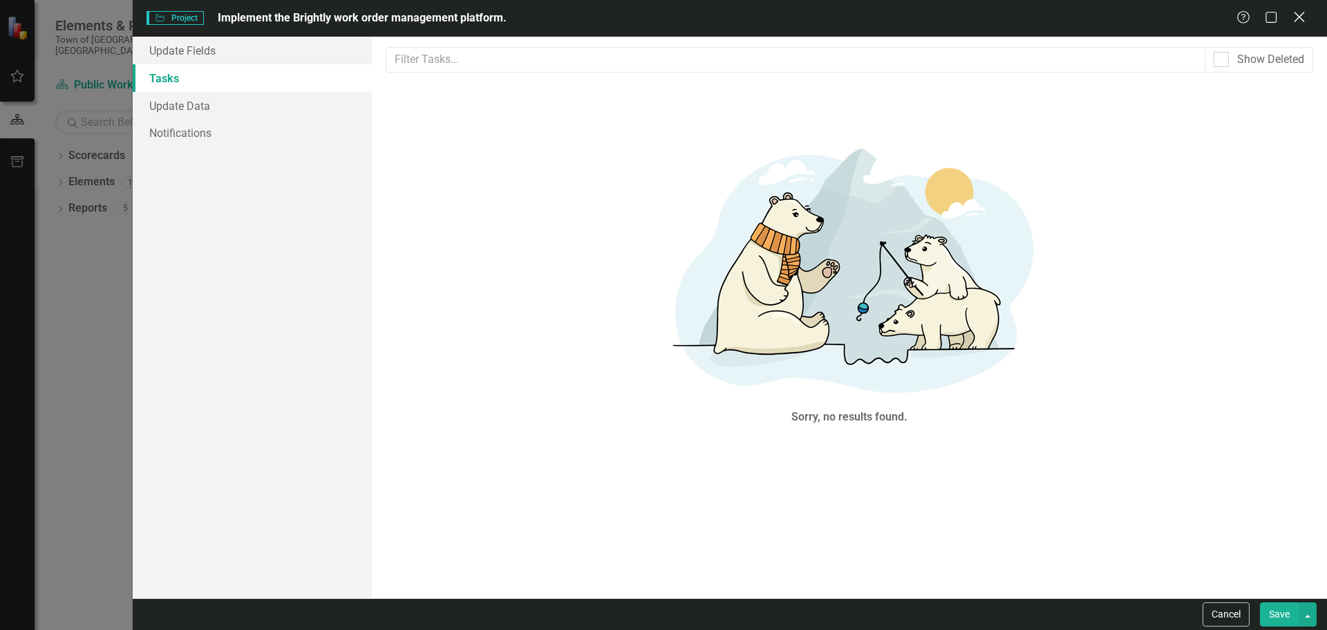
click at [1299, 15] on icon "Close" at bounding box center [1298, 16] width 17 height 13
